Goal: Information Seeking & Learning: Learn about a topic

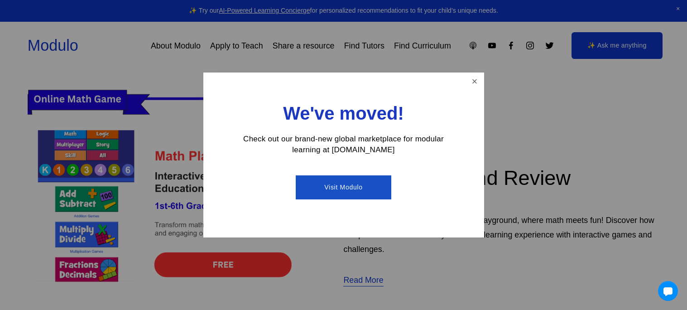
scroll to position [262, 0]
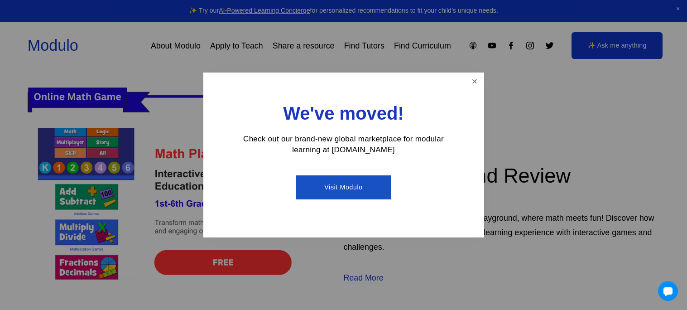
click at [459, 101] on div "We've moved! Check out our brand-new global marketplace for modular learning at…" at bounding box center [343, 154] width 281 height 165
click at [475, 80] on link "Close" at bounding box center [474, 82] width 16 height 16
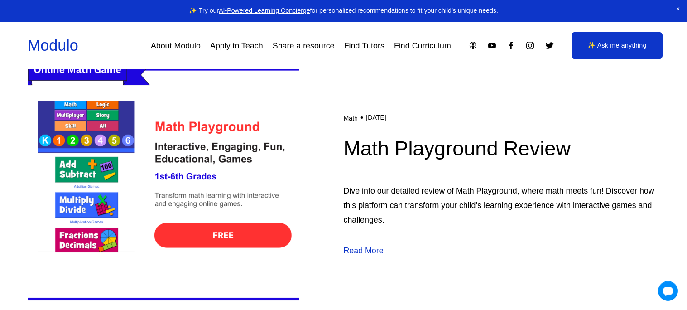
scroll to position [288, 0]
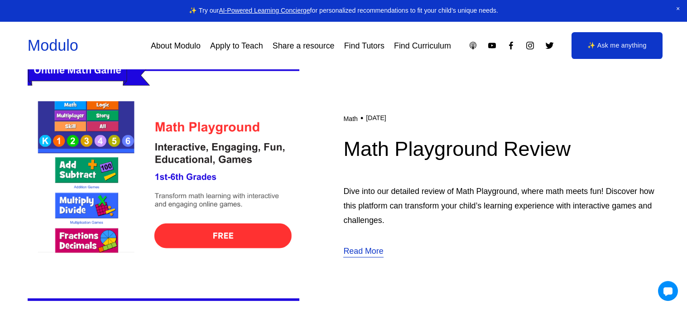
click at [255, 262] on img at bounding box center [164, 184] width 272 height 272
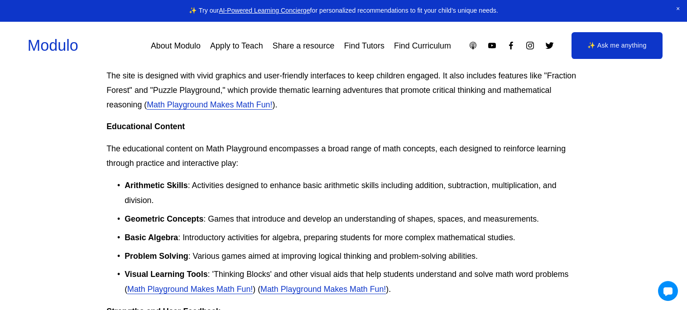
scroll to position [626, 0]
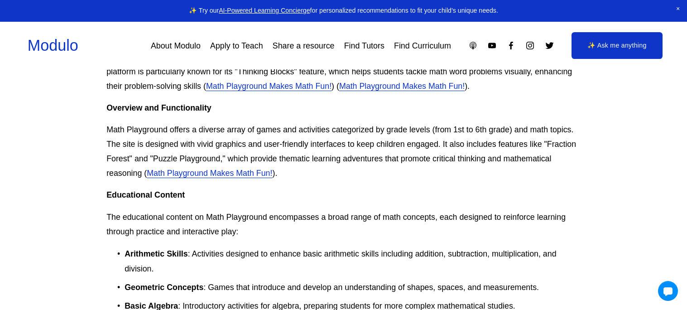
click at [166, 172] on link "Math Playground Makes Math Fun!" at bounding box center [209, 172] width 125 height 9
